Goal: Task Accomplishment & Management: Manage account settings

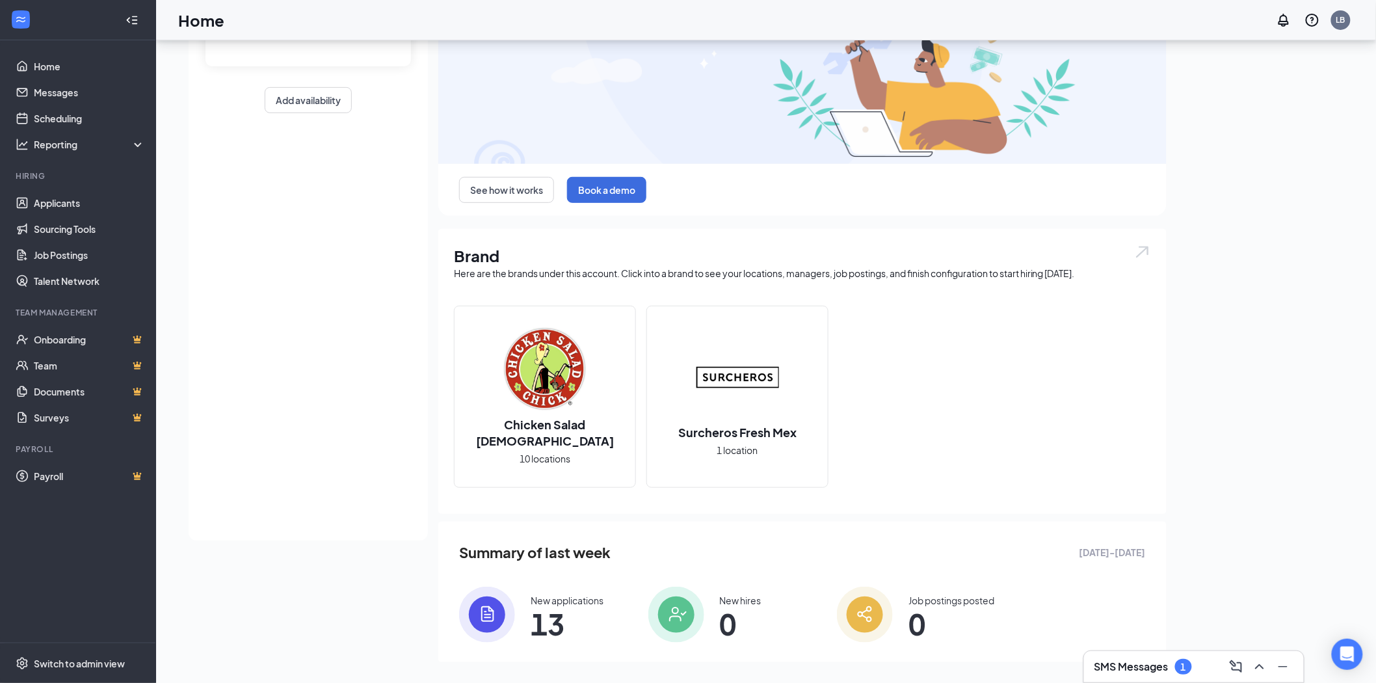
scroll to position [158, 0]
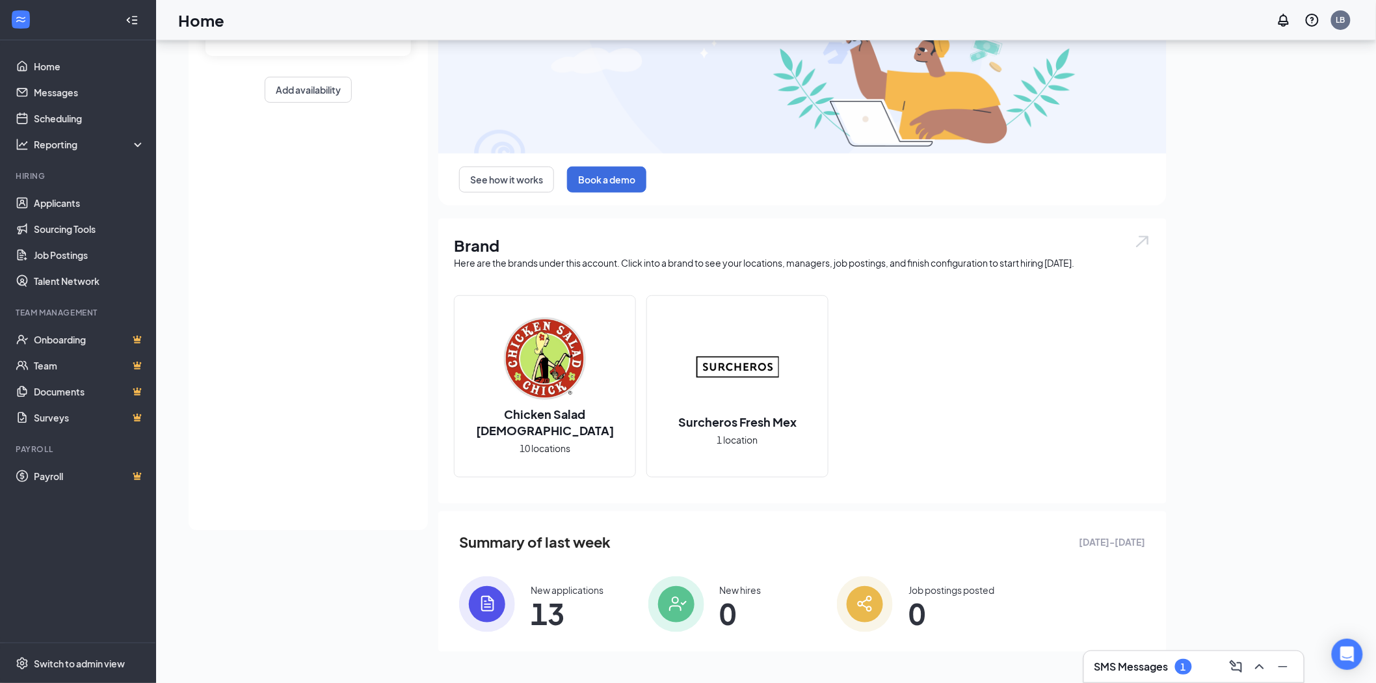
click at [550, 602] on span "13" at bounding box center [567, 613] width 73 height 23
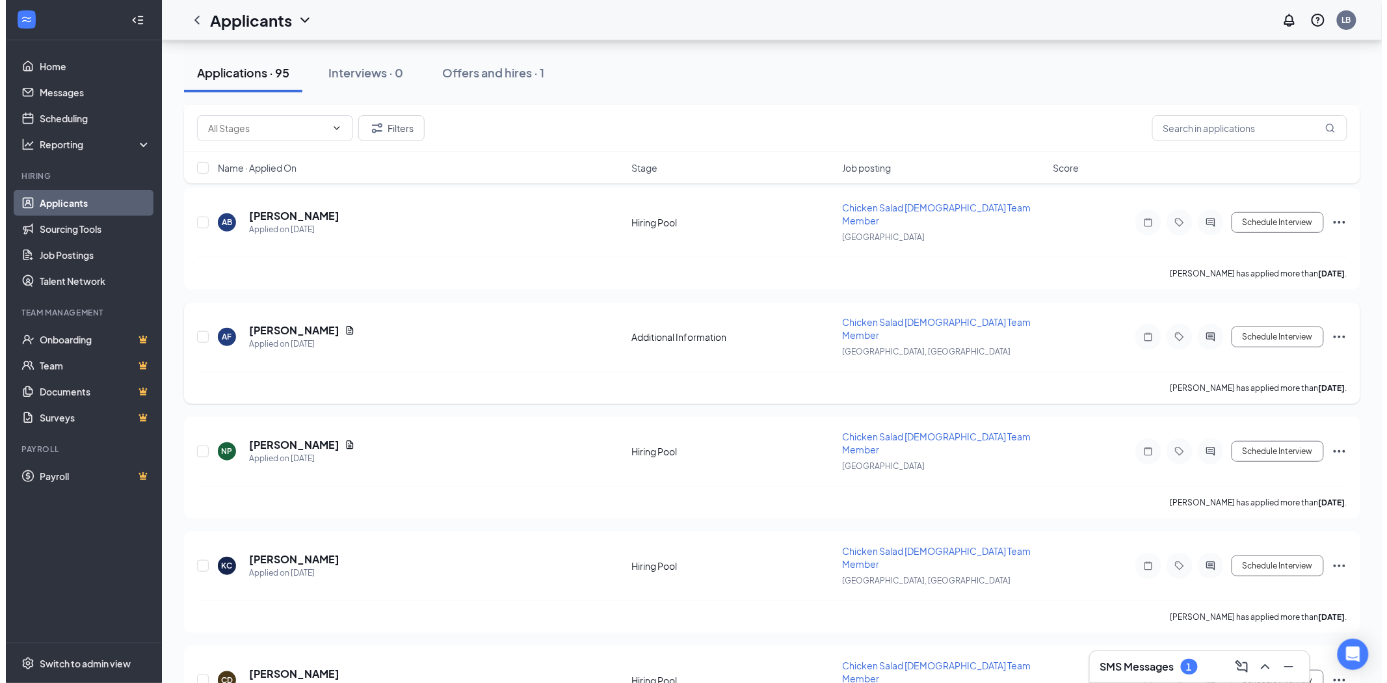
scroll to position [217, 0]
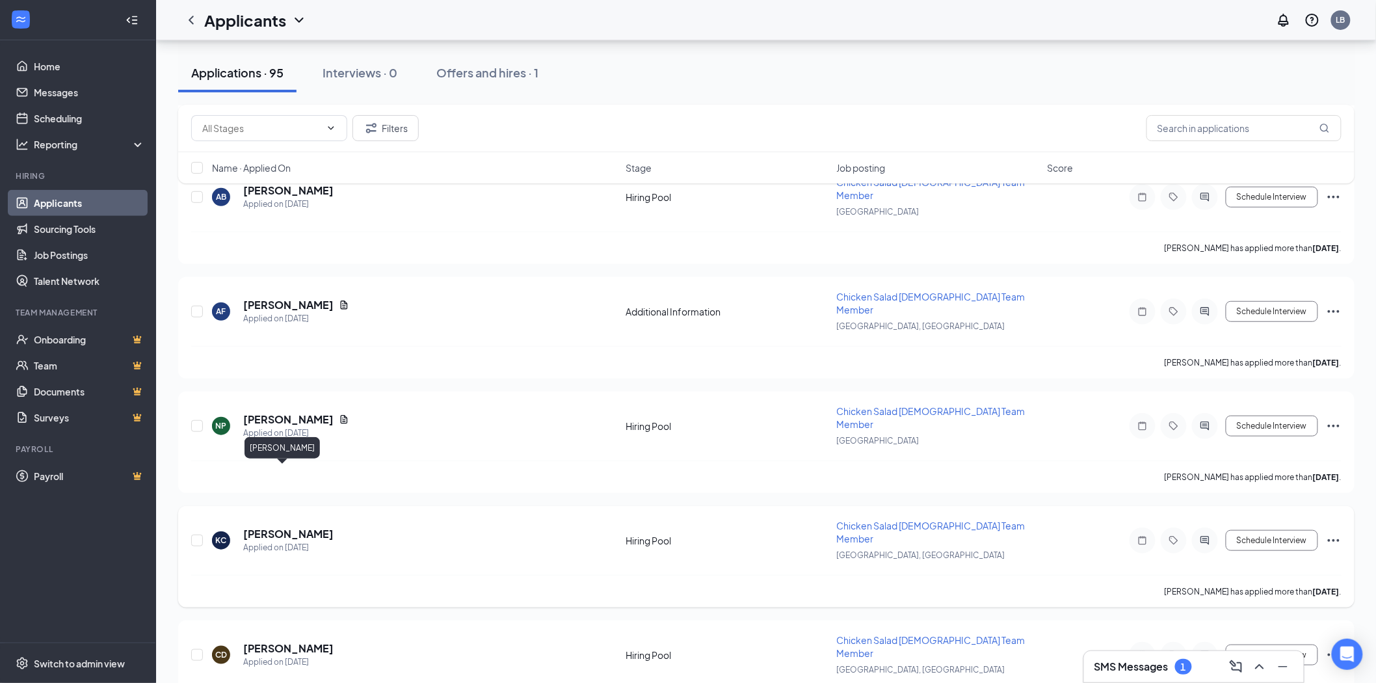
click at [273, 527] on h5 "[PERSON_NAME]" at bounding box center [288, 534] width 90 height 14
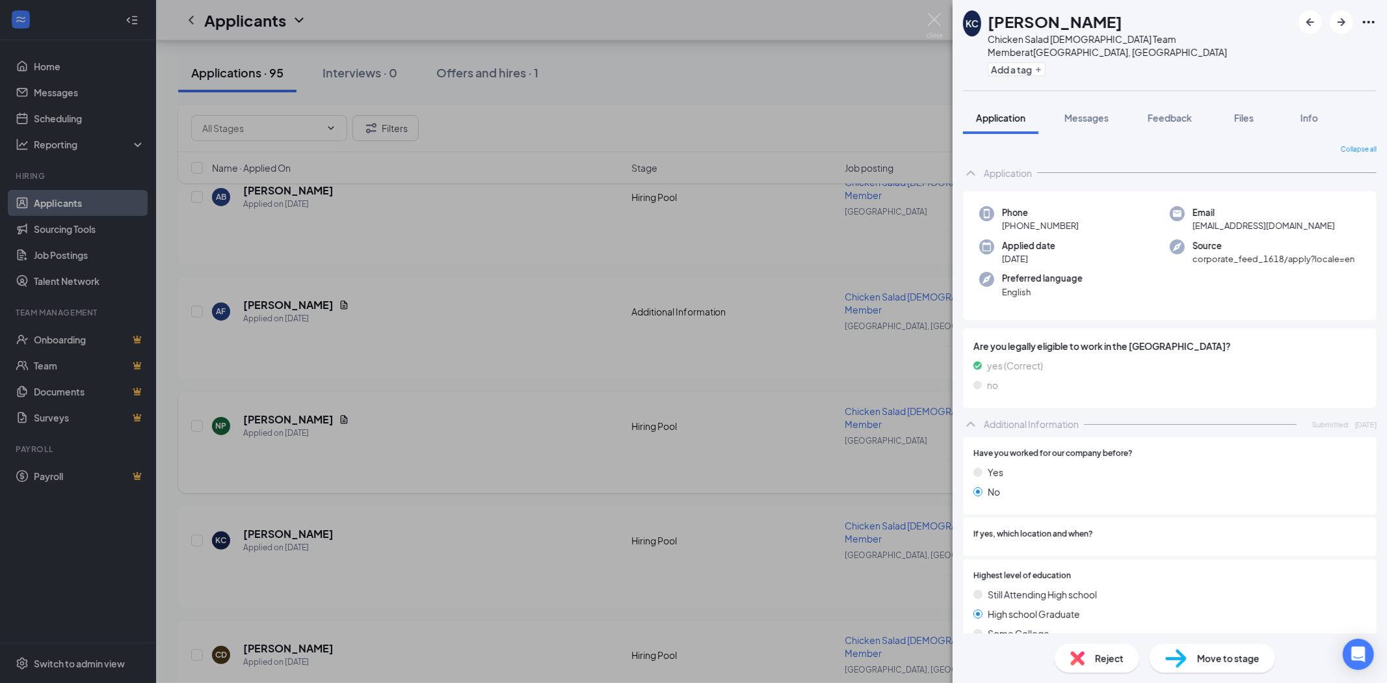
drag, startPoint x: 771, startPoint y: 427, endPoint x: 758, endPoint y: 430, distance: 12.6
click at [776, 427] on div "[PERSON_NAME] [PERSON_NAME] Chicken Salad [DEMOGRAPHIC_DATA] Team Member at [GE…" at bounding box center [693, 341] width 1387 height 683
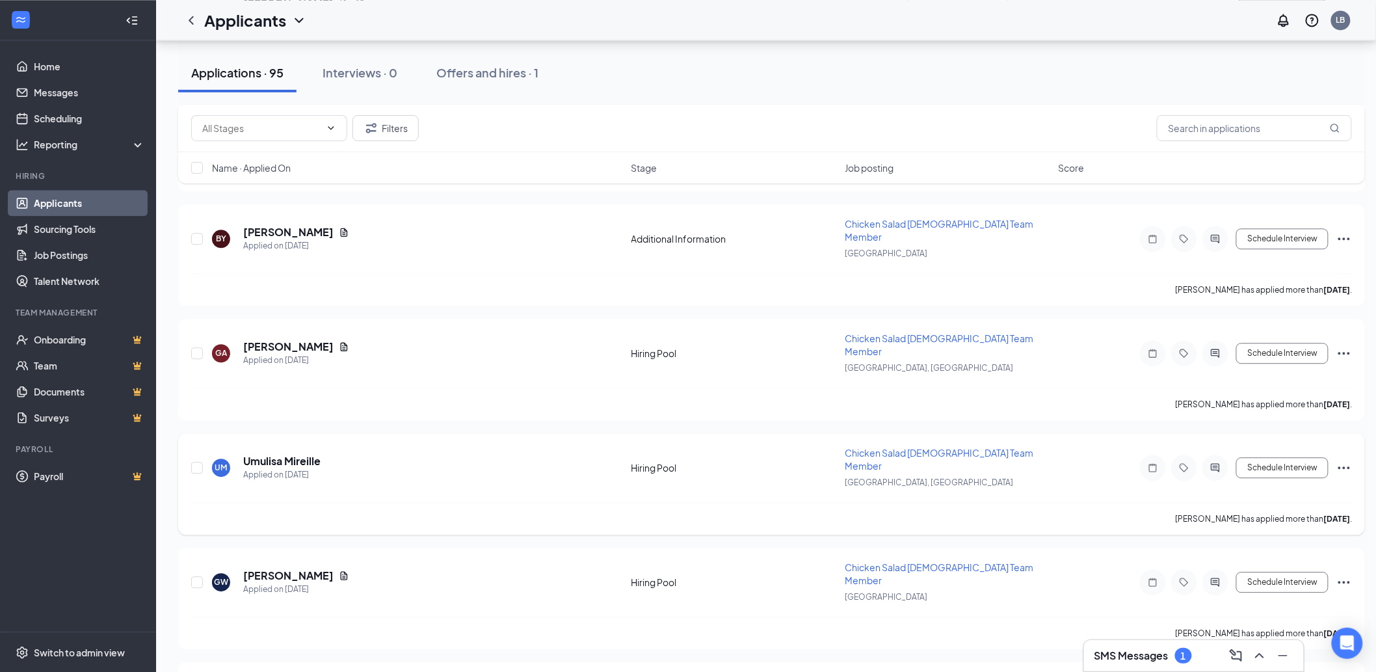
scroll to position [1228, 0]
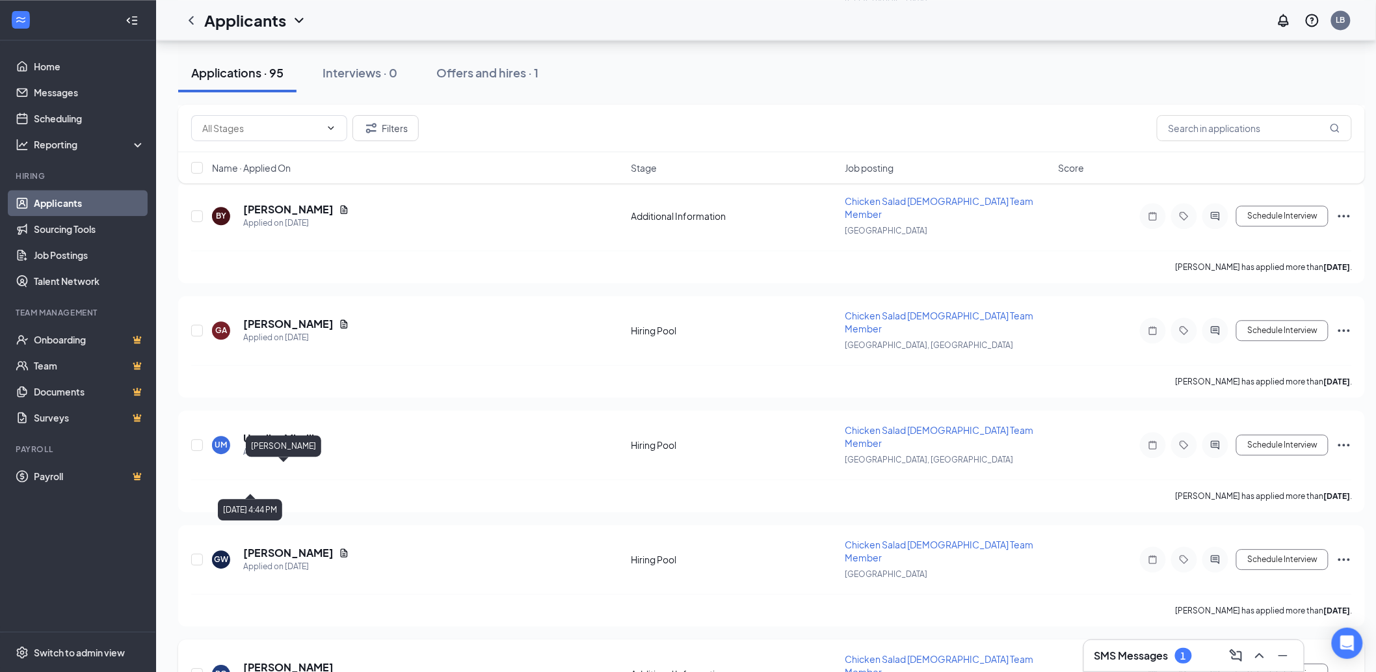
click at [288, 660] on h5 "[PERSON_NAME]" at bounding box center [288, 667] width 90 height 14
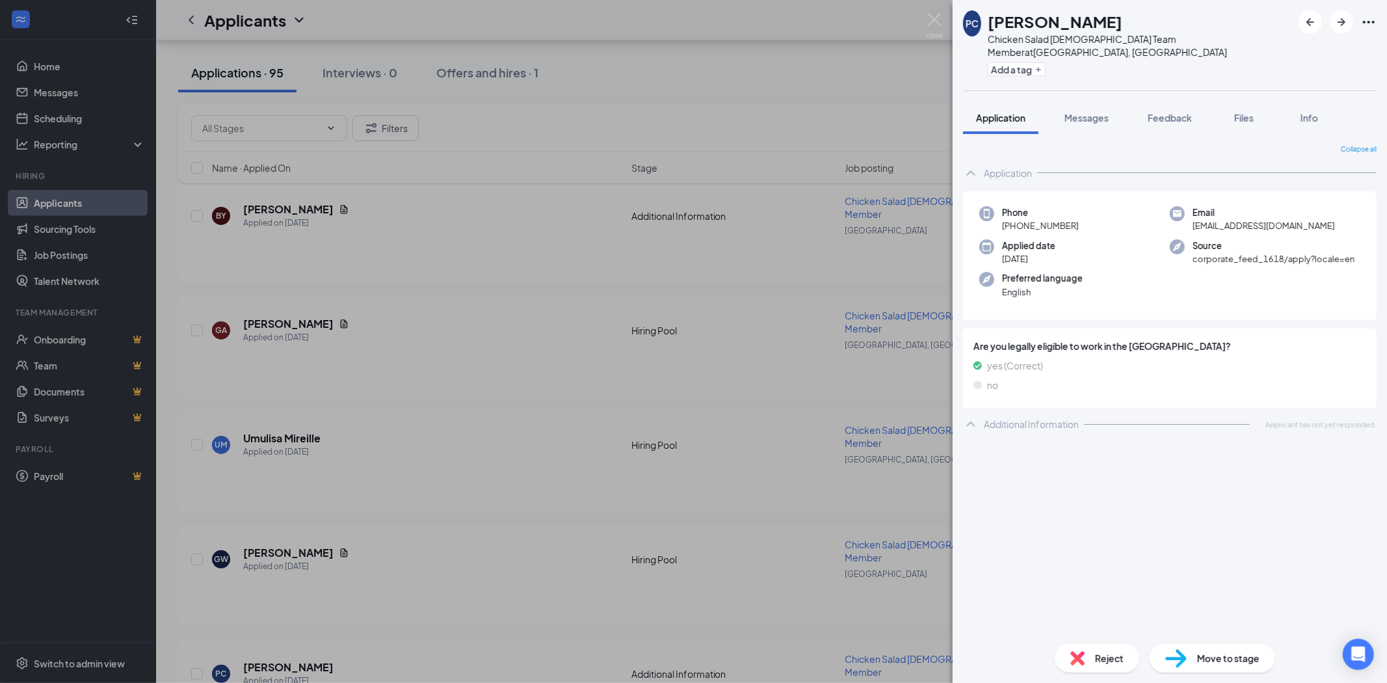
click at [684, 459] on div "PC [PERSON_NAME] Chicken Salad [DEMOGRAPHIC_DATA] Team Member at [GEOGRAPHIC_DA…" at bounding box center [693, 341] width 1387 height 683
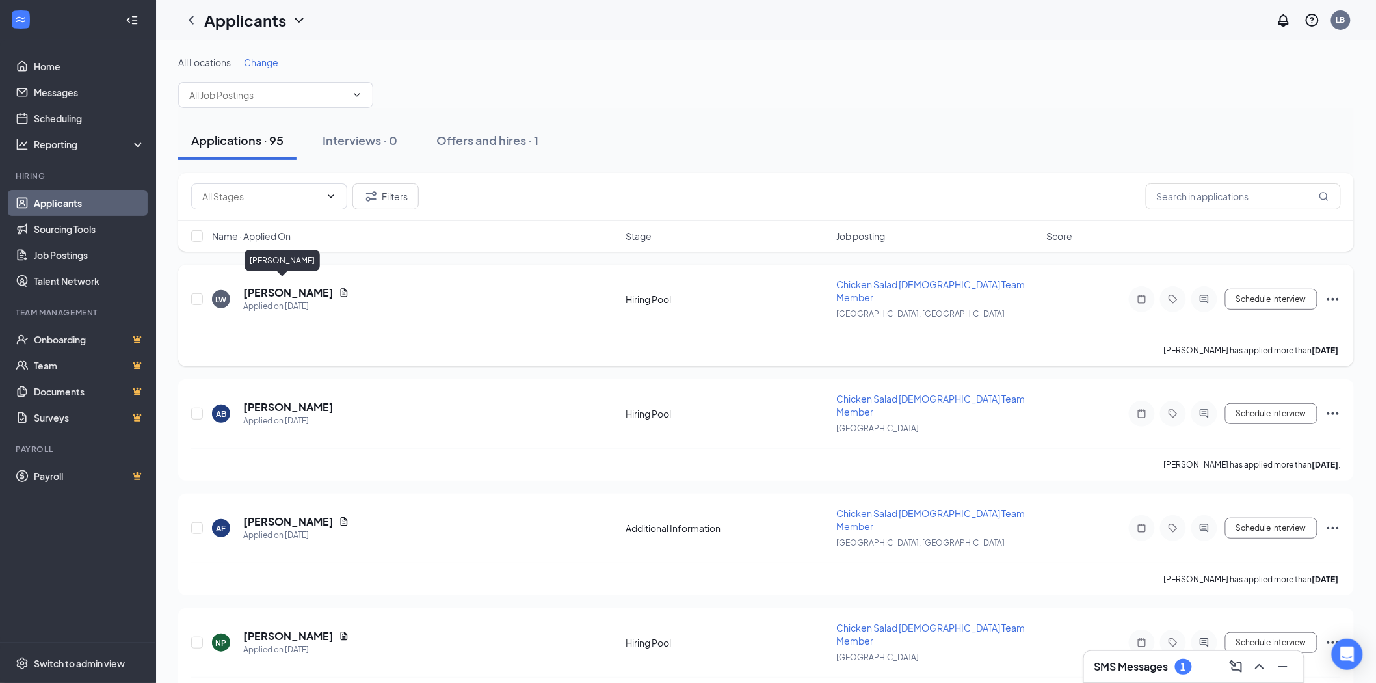
click at [287, 285] on h5 "[PERSON_NAME]" at bounding box center [288, 292] width 90 height 14
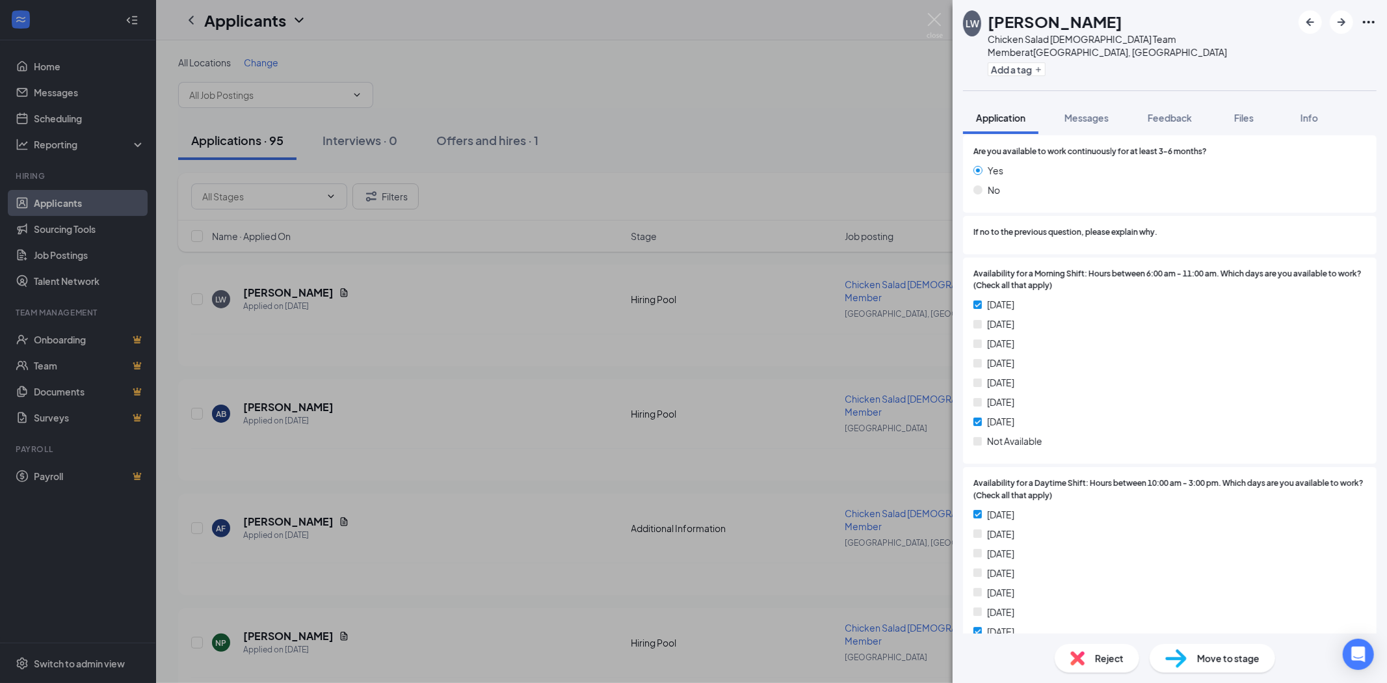
scroll to position [650, 0]
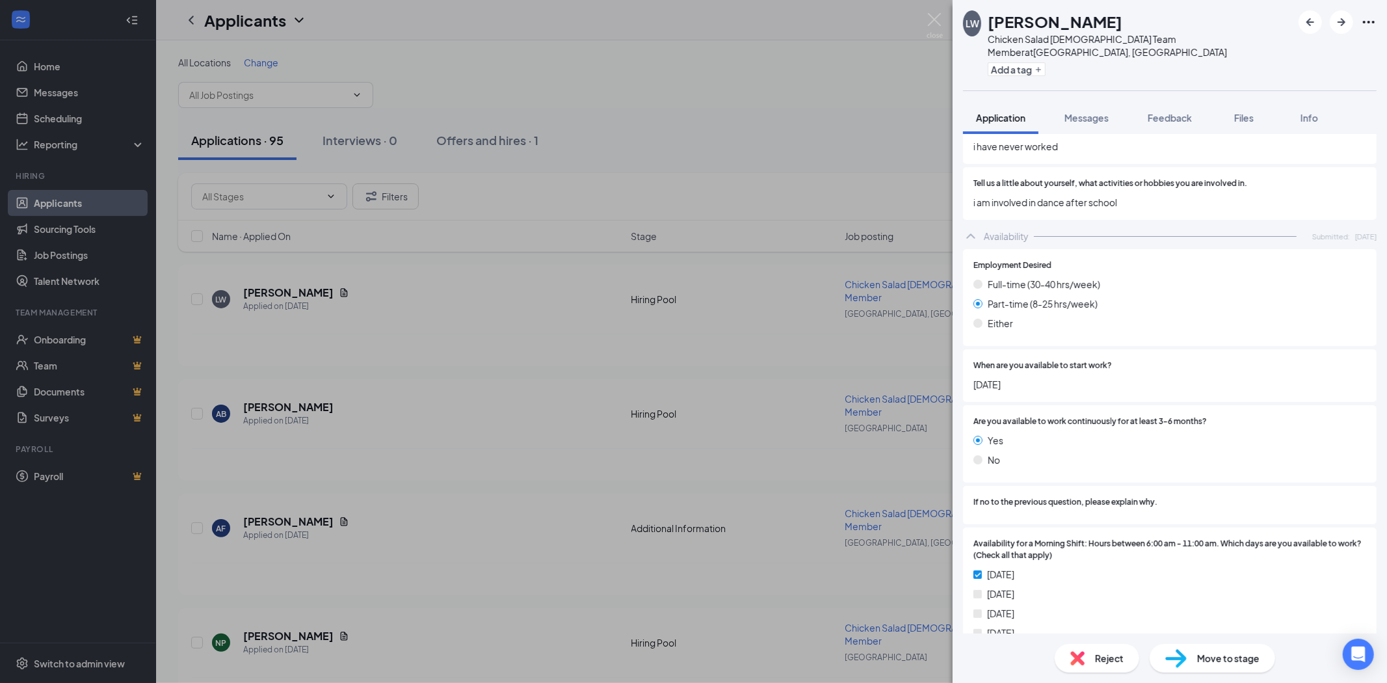
click at [726, 191] on div "LW [PERSON_NAME] Chicken Salad [DEMOGRAPHIC_DATA] Team Member at [GEOGRAPHIC_DA…" at bounding box center [693, 341] width 1387 height 683
